Goal: Check status: Check status

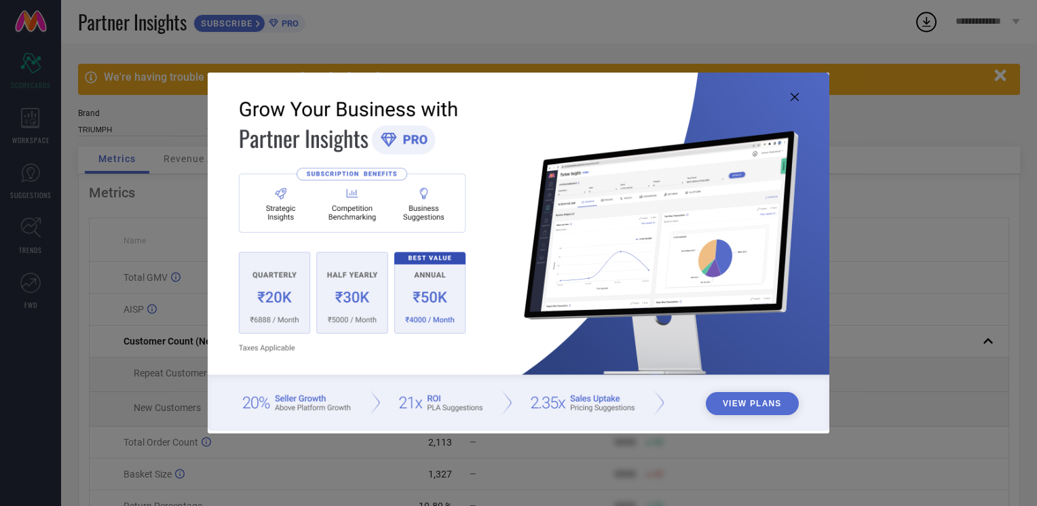
click at [794, 95] on icon at bounding box center [794, 97] width 8 height 8
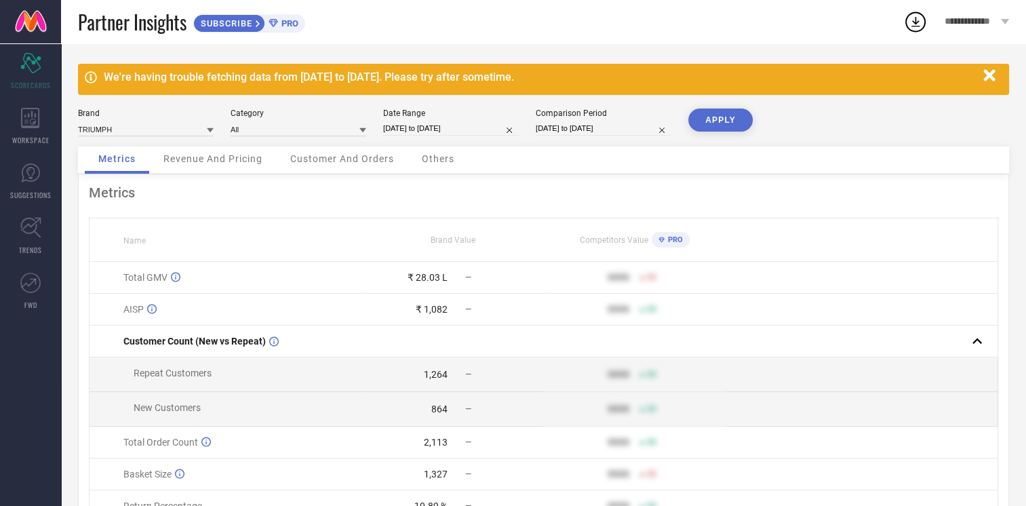
click at [441, 121] on div "Date Range [DATE] to [DATE]" at bounding box center [451, 123] width 136 height 28
select select "7"
select select "2025"
select select "8"
select select "2025"
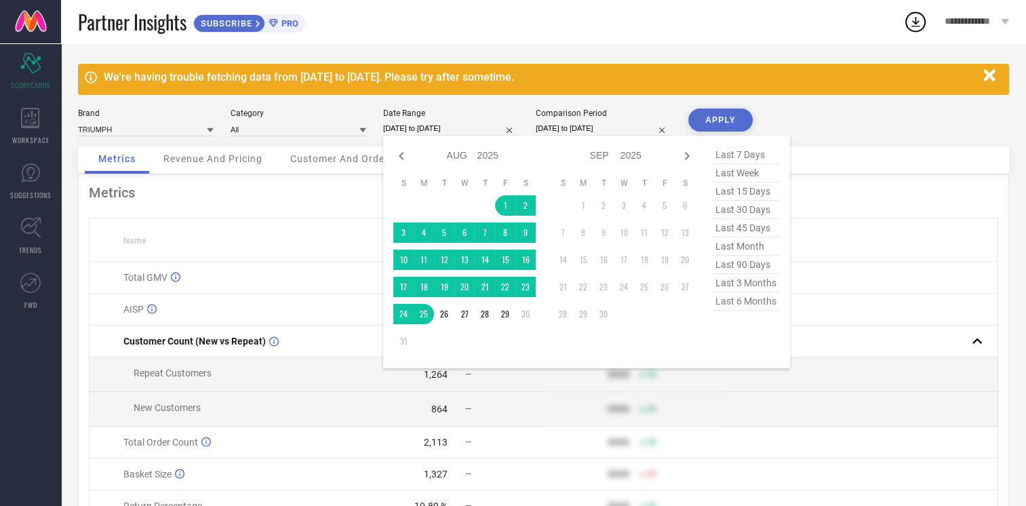
click at [445, 131] on input "[DATE] to [DATE]" at bounding box center [451, 128] width 136 height 14
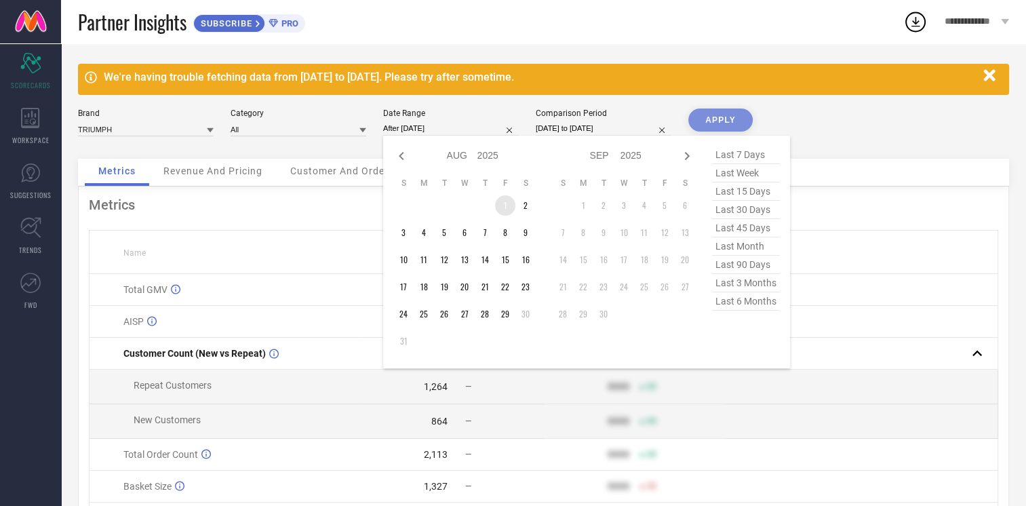
click at [507, 201] on td "1" at bounding box center [505, 205] width 20 height 20
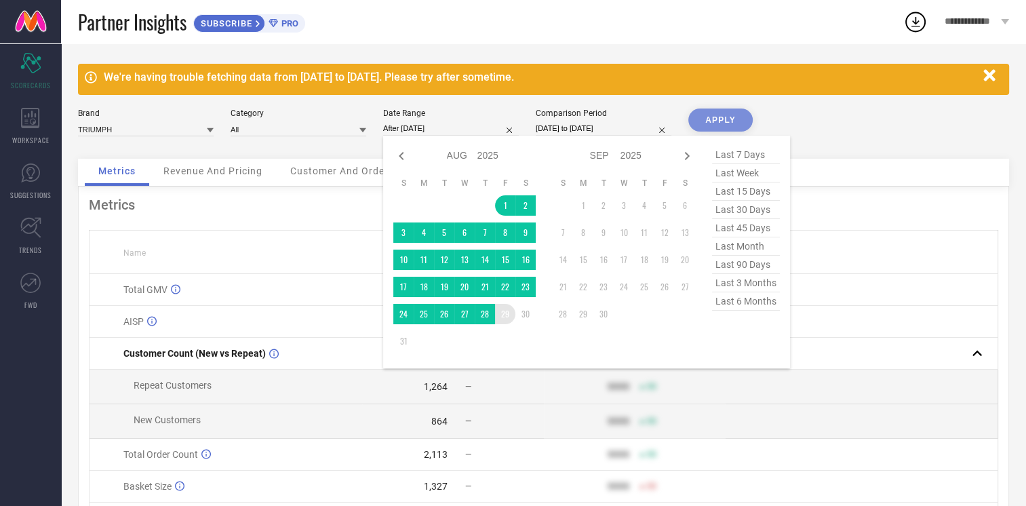
type input "[DATE] to [DATE]"
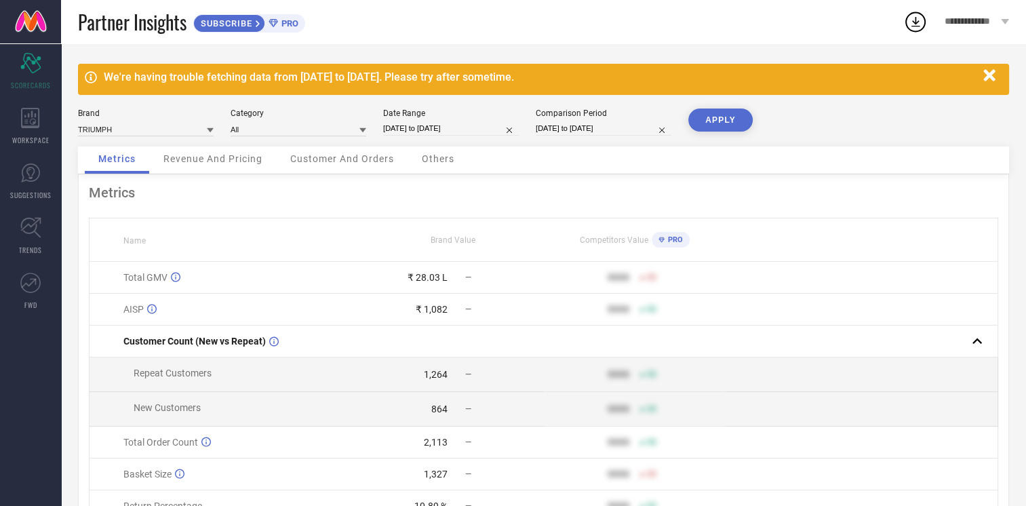
click at [592, 126] on input "[DATE] to [DATE]" at bounding box center [604, 128] width 136 height 14
select select "6"
select select "2025"
select select "7"
select select "2025"
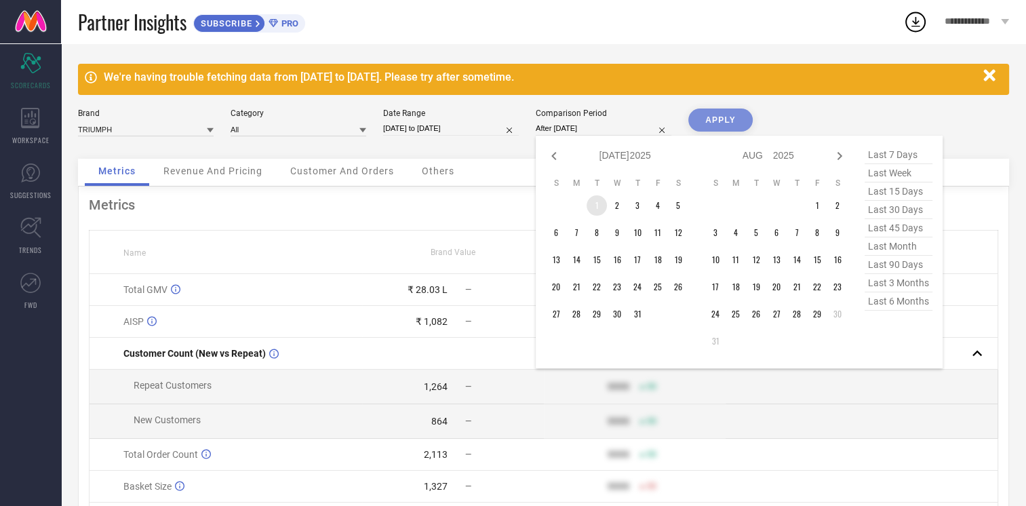
click at [600, 204] on td "1" at bounding box center [597, 205] width 20 height 20
type input "[DATE] to [DATE]"
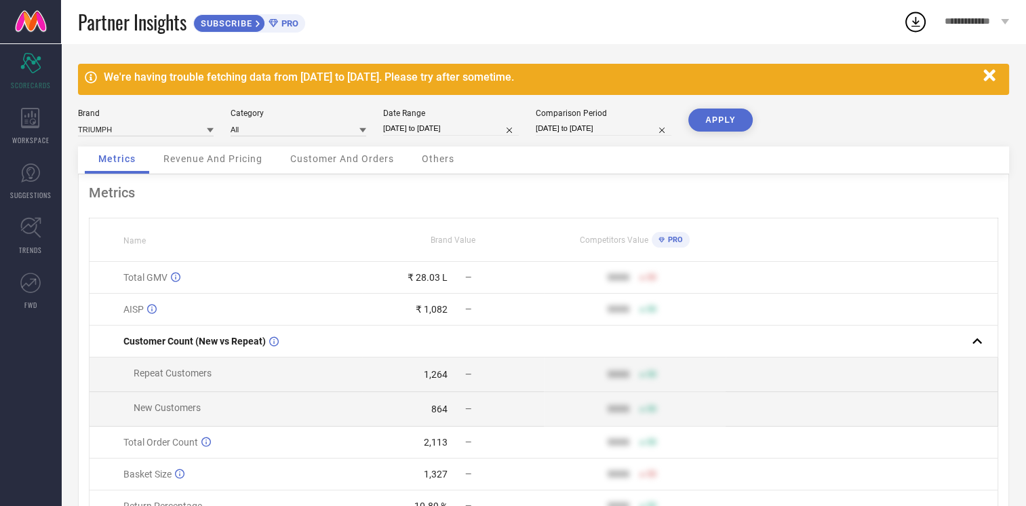
select select "6"
select select "2025"
select select "7"
select select "2025"
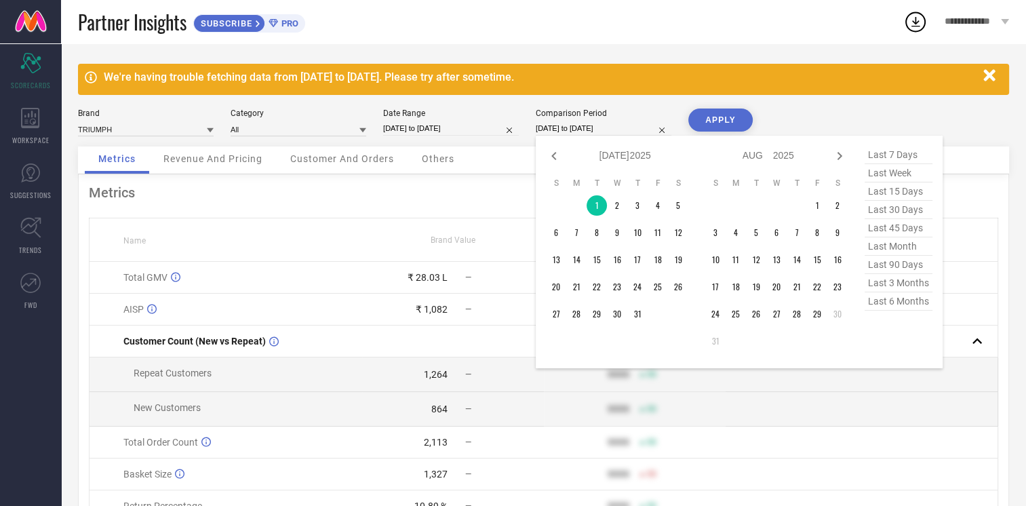
click at [573, 130] on input "[DATE] to [DATE]" at bounding box center [604, 128] width 136 height 14
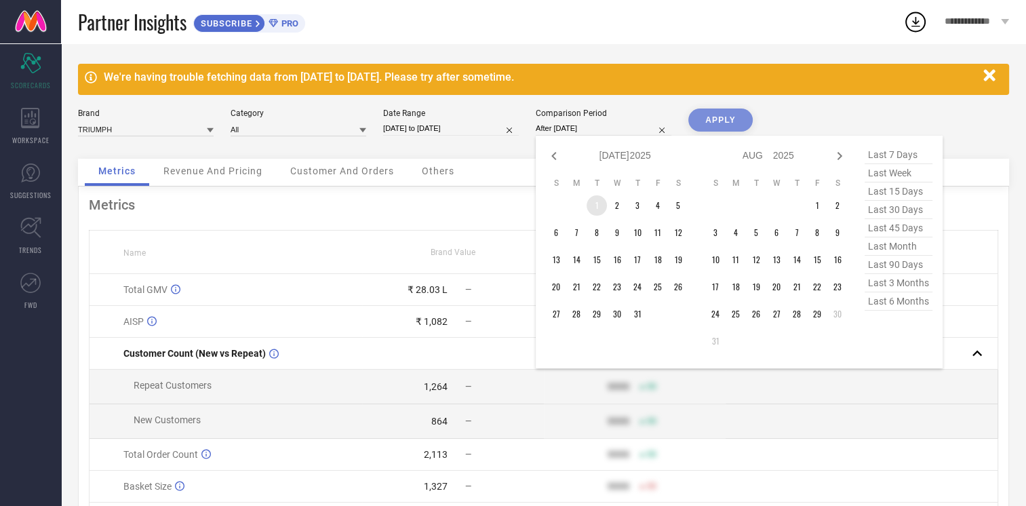
click at [597, 203] on td "1" at bounding box center [597, 205] width 20 height 20
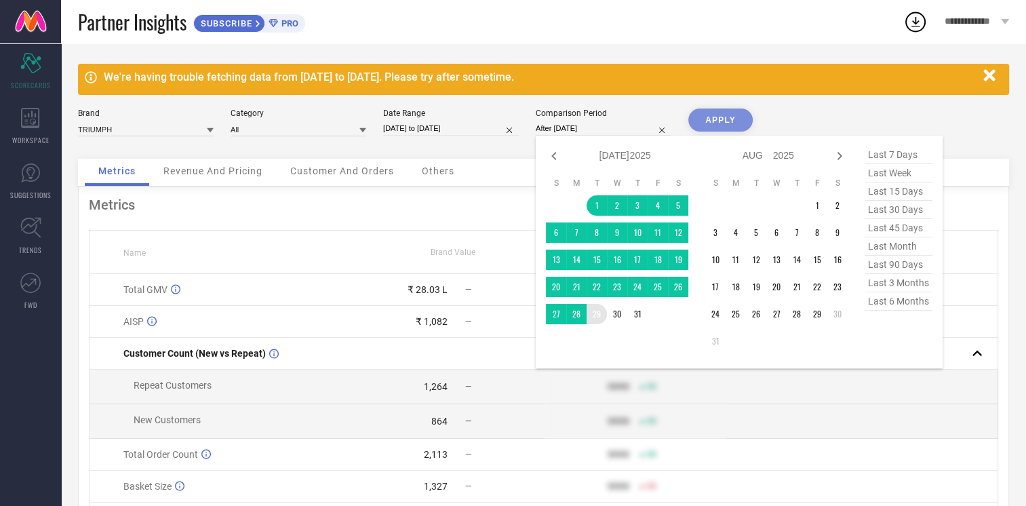
type input "[DATE] to [DATE]"
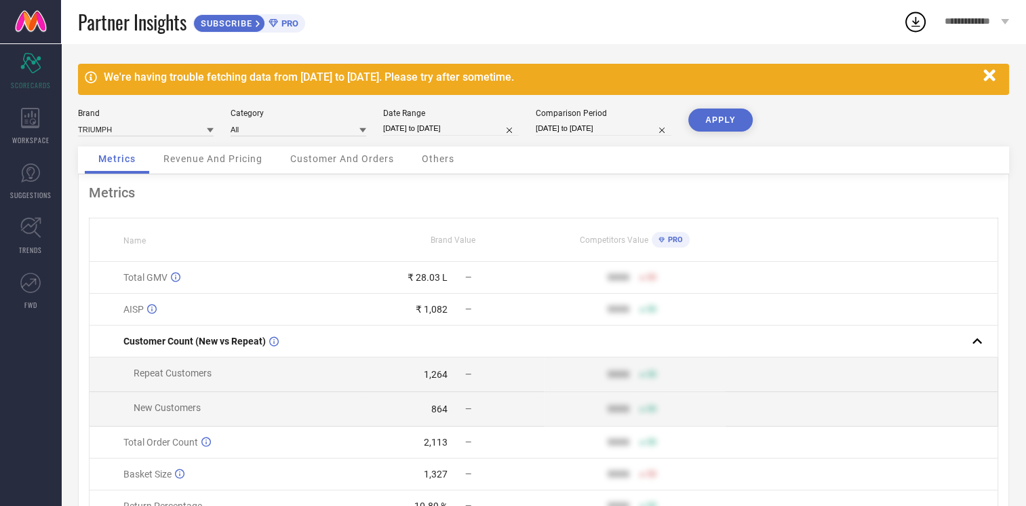
click at [708, 122] on button "APPLY" at bounding box center [721, 120] width 64 height 23
select select "7"
select select "2025"
select select "8"
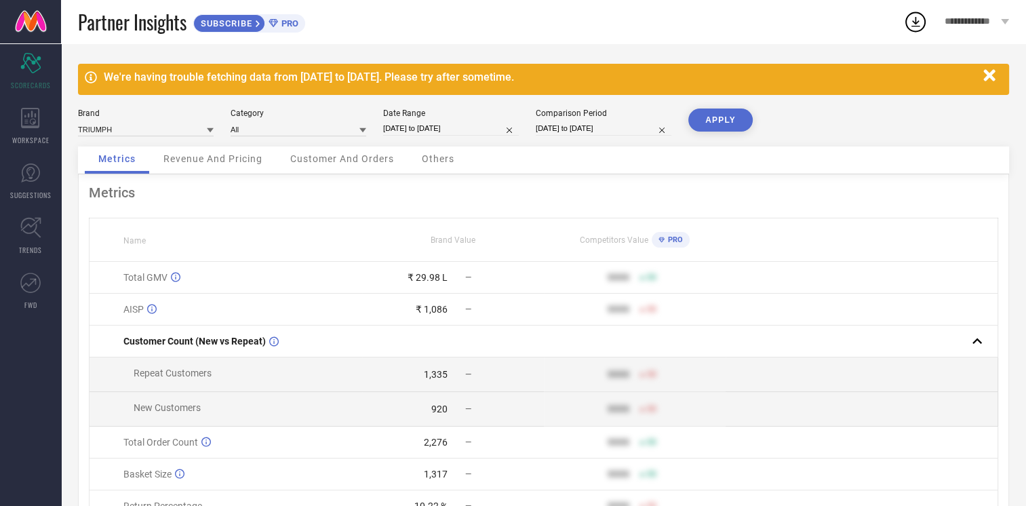
select select "2025"
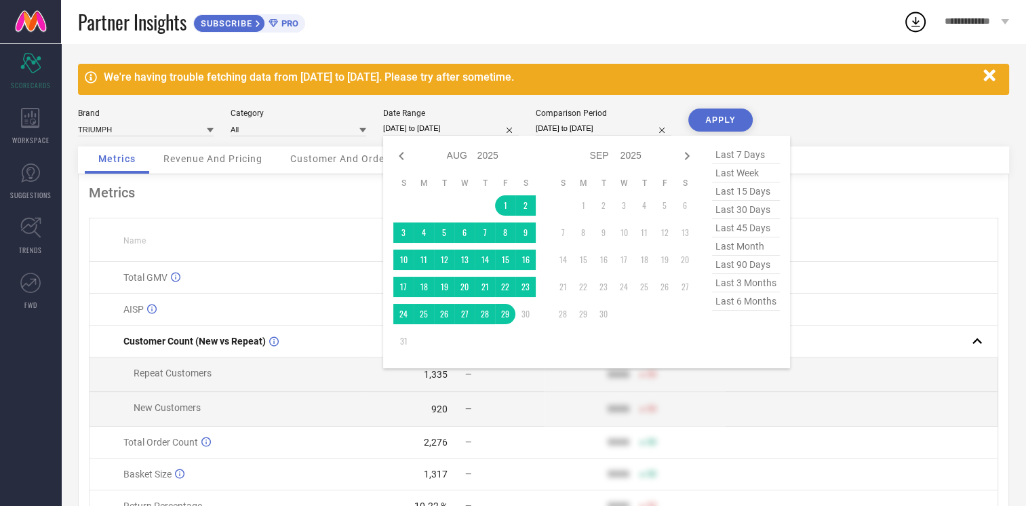
click at [463, 131] on input "[DATE] to [DATE]" at bounding box center [451, 128] width 136 height 14
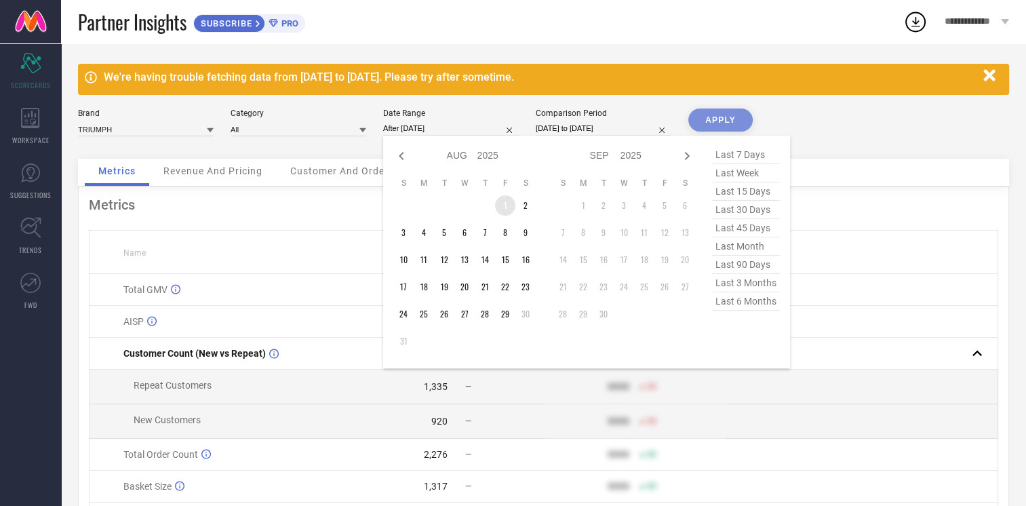
click at [500, 208] on td "1" at bounding box center [505, 205] width 20 height 20
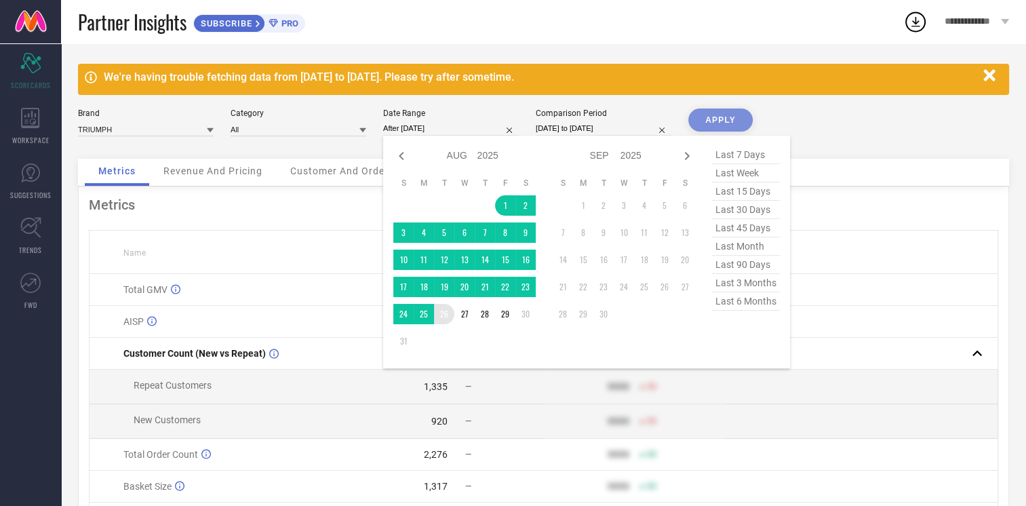
type input "[DATE] to [DATE]"
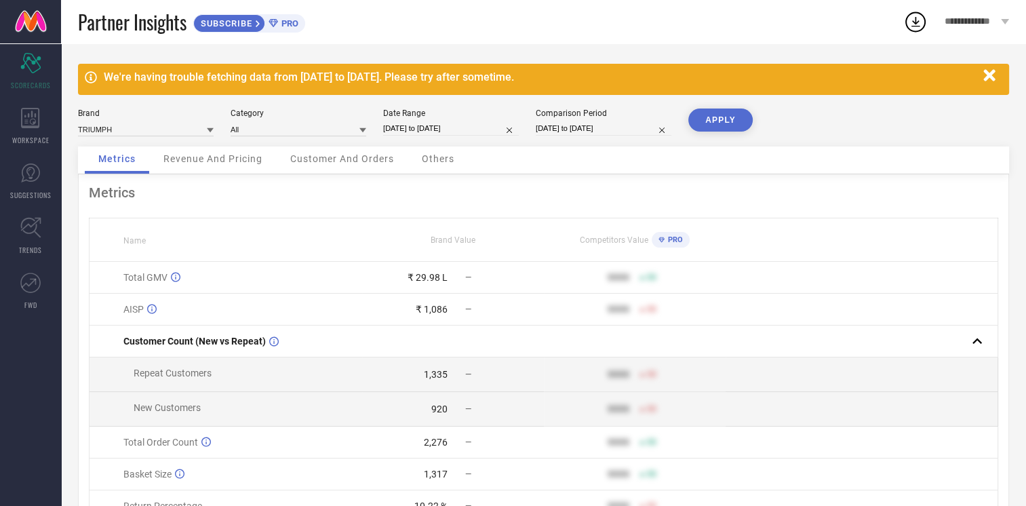
click at [722, 119] on button "APPLY" at bounding box center [721, 120] width 64 height 23
click at [588, 129] on input "[DATE] to [DATE]" at bounding box center [604, 128] width 136 height 14
select select "6"
select select "2025"
select select "7"
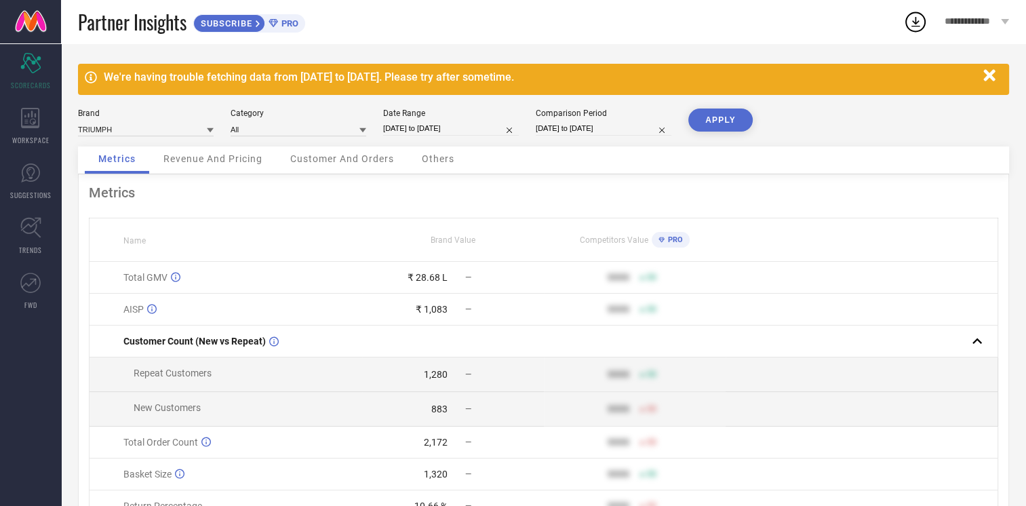
select select "2025"
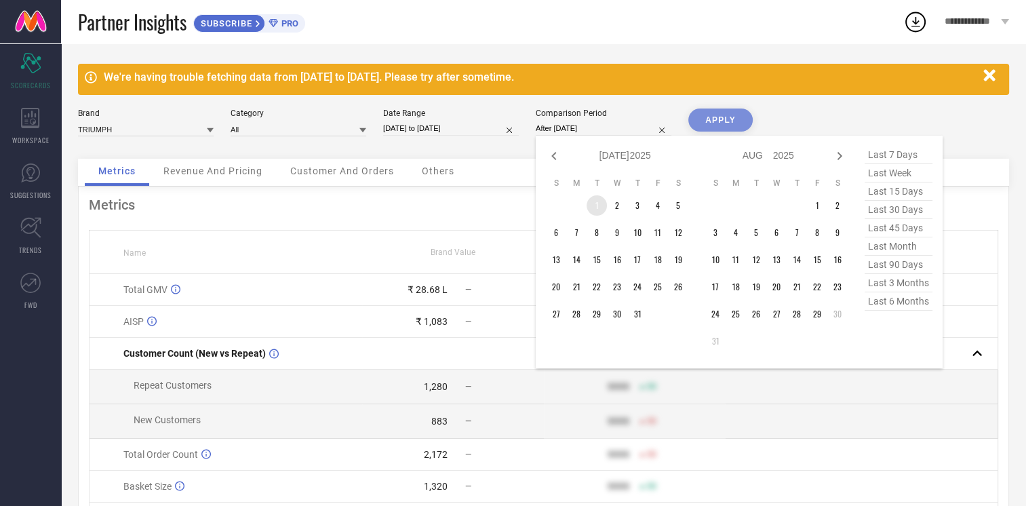
click at [594, 201] on td "1" at bounding box center [597, 205] width 20 height 20
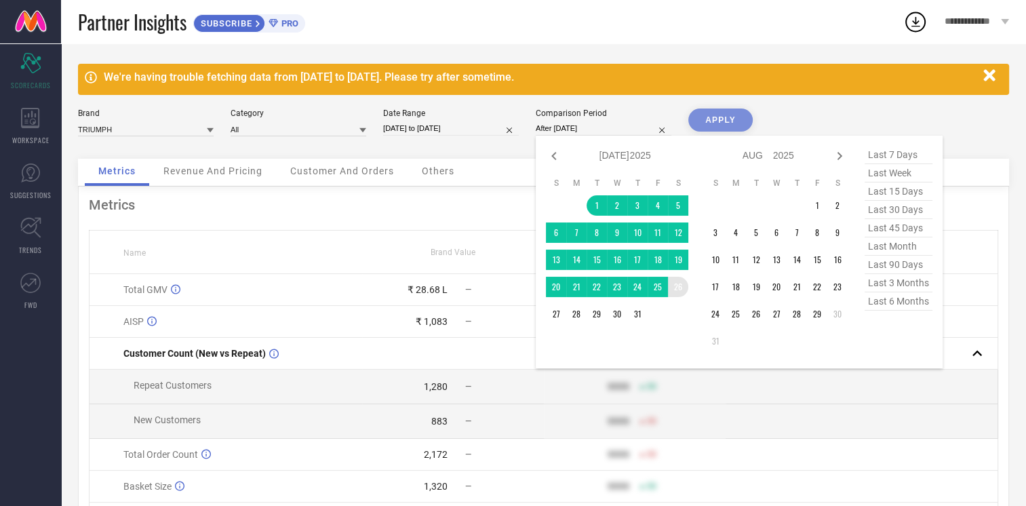
type input "[DATE] to [DATE]"
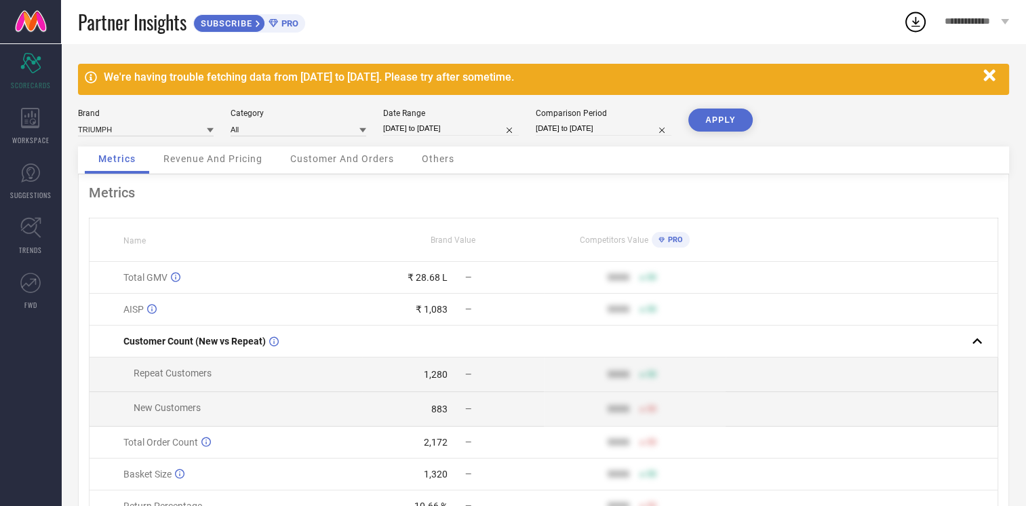
click at [714, 123] on button "APPLY" at bounding box center [721, 120] width 64 height 23
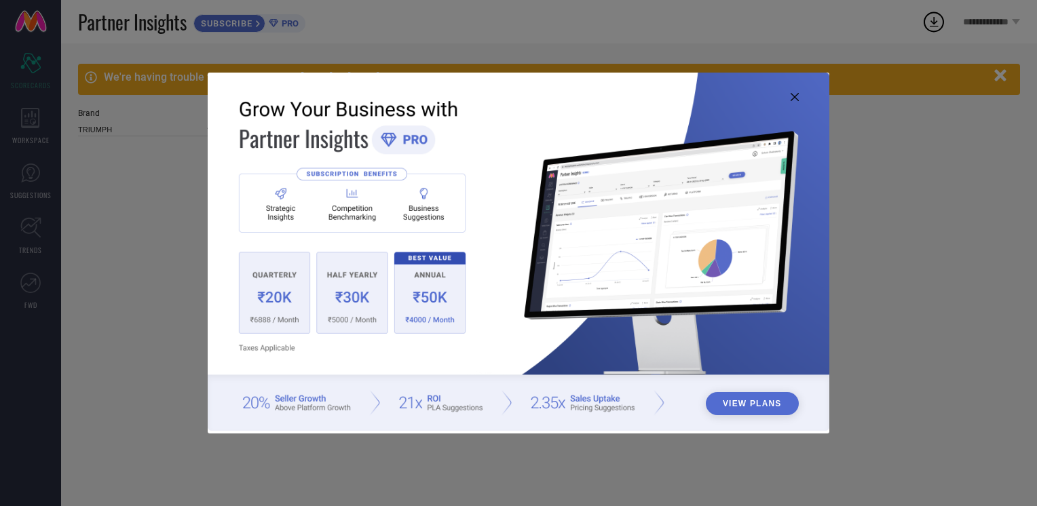
type input "All"
click at [796, 96] on icon at bounding box center [794, 97] width 8 height 8
